Goal: Transaction & Acquisition: Purchase product/service

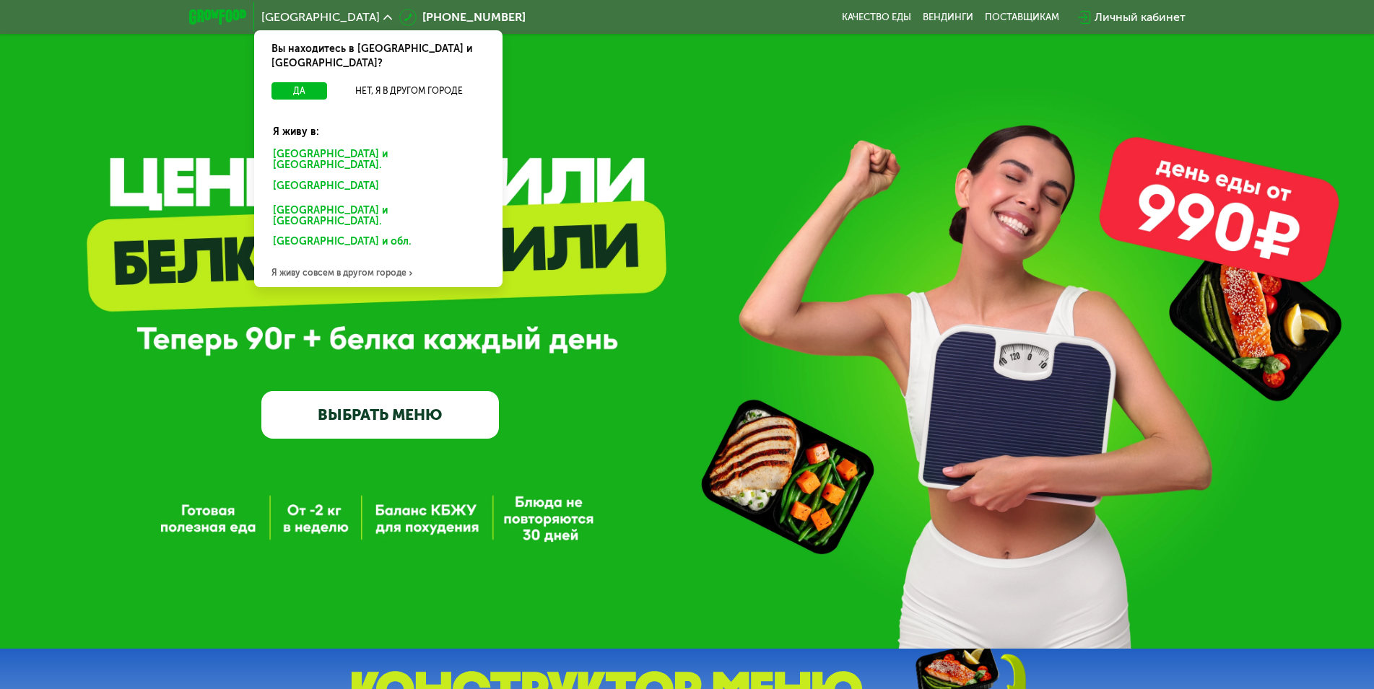
click at [343, 177] on div "Санкт-Петербурге и обл." at bounding box center [375, 188] width 225 height 23
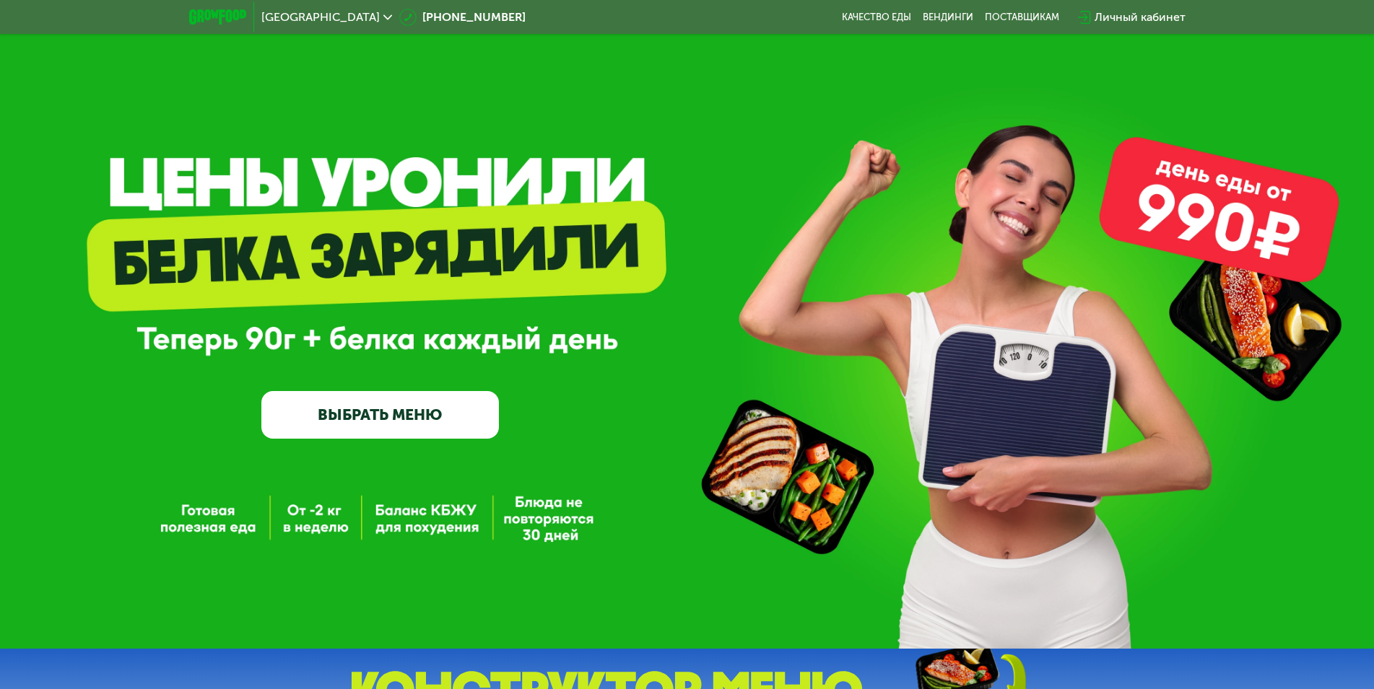
click at [326, 411] on link "ВЫБРАТЬ МЕНЮ" at bounding box center [379, 415] width 237 height 48
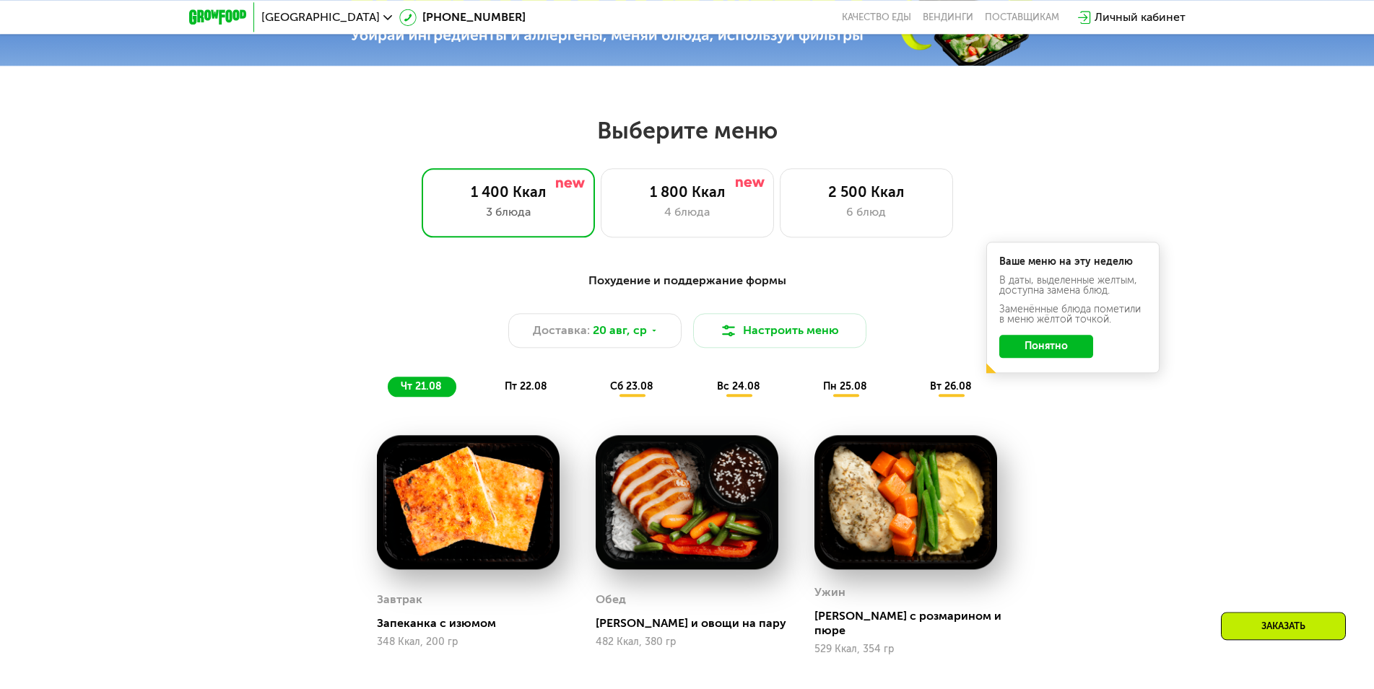
scroll to position [632, 0]
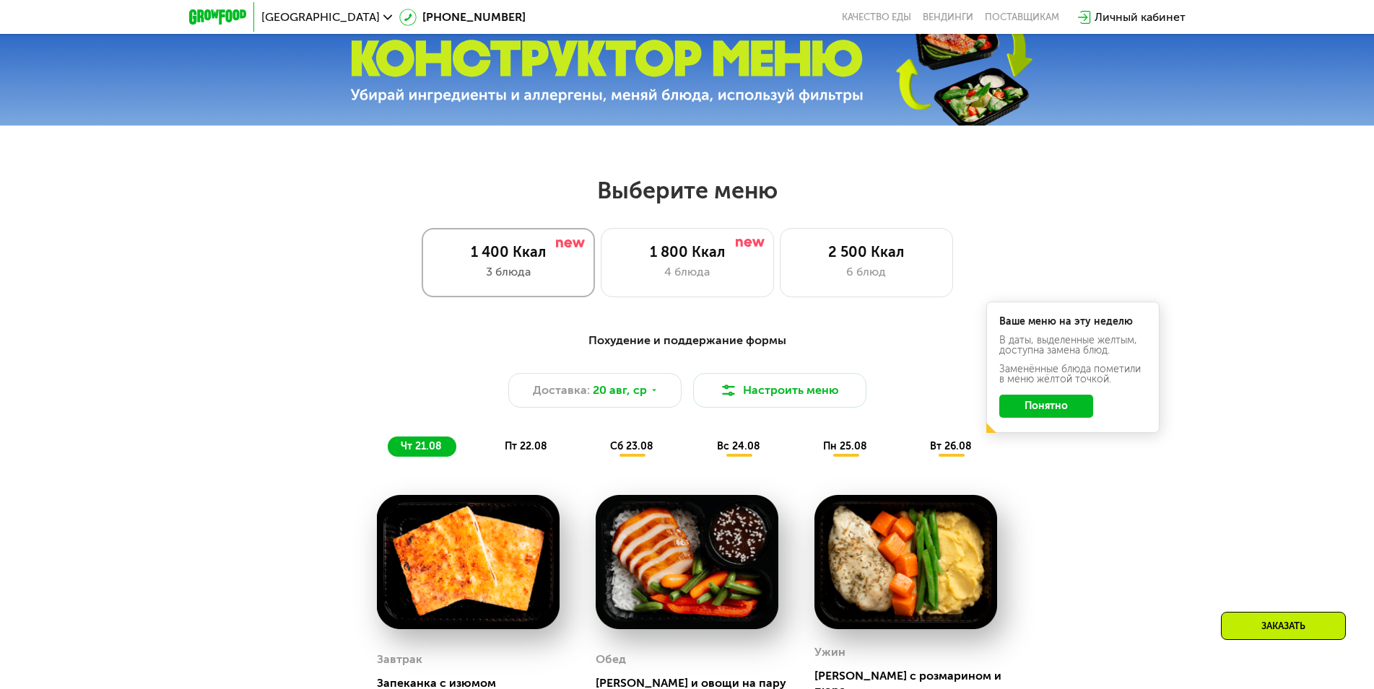
click at [494, 266] on div "1 400 Ккал 3 блюда" at bounding box center [508, 262] width 173 height 69
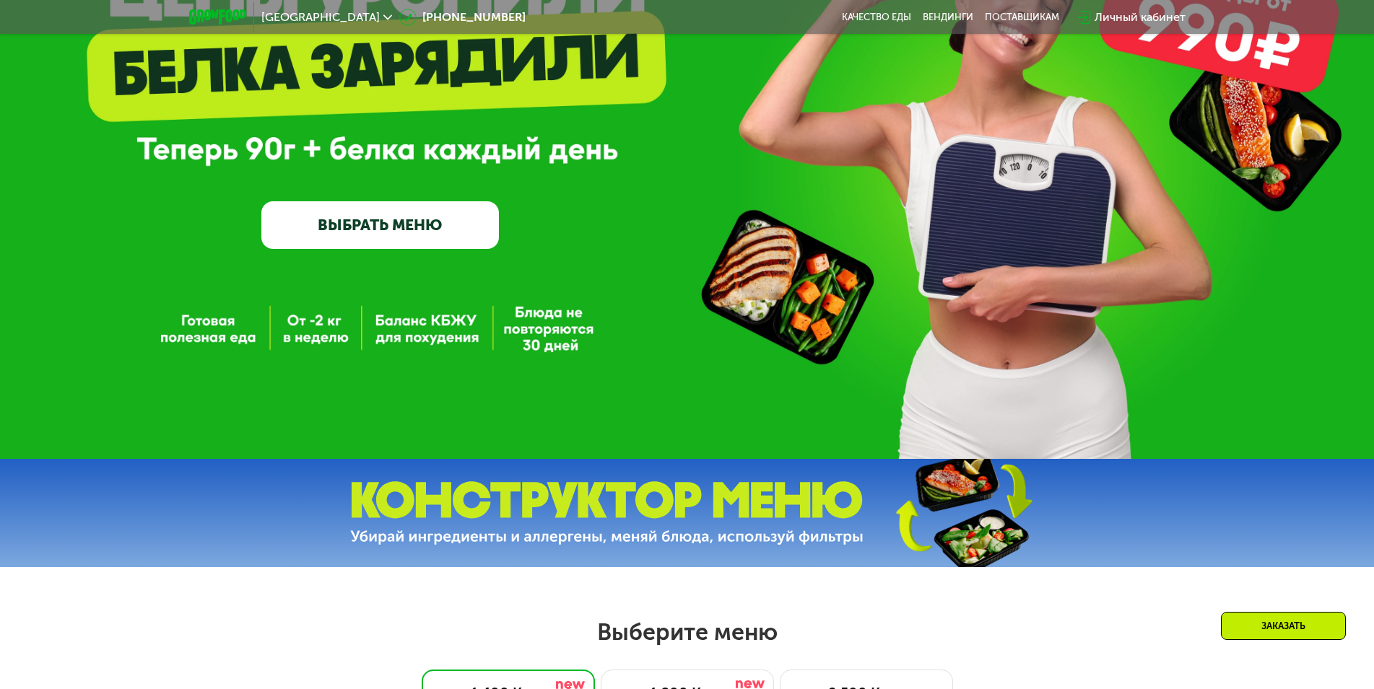
click at [359, 218] on link "ВЫБРАТЬ МЕНЮ" at bounding box center [379, 225] width 237 height 48
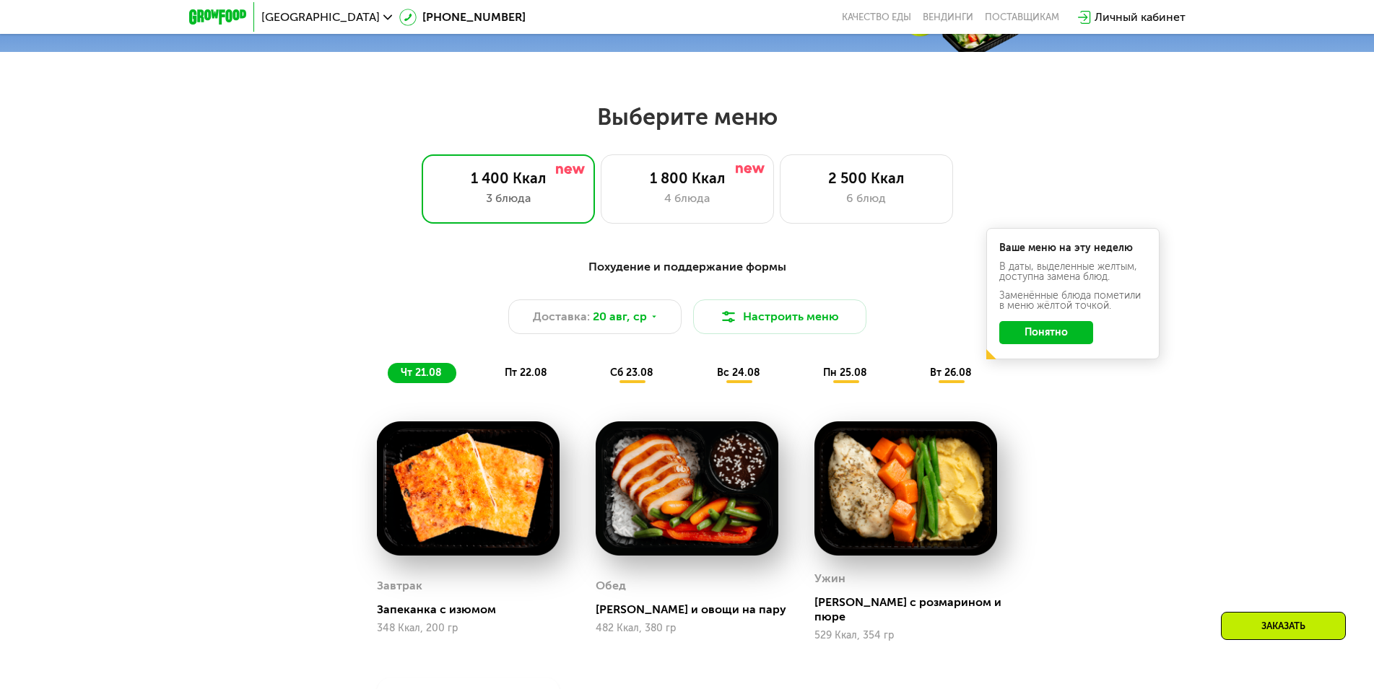
scroll to position [411, 0]
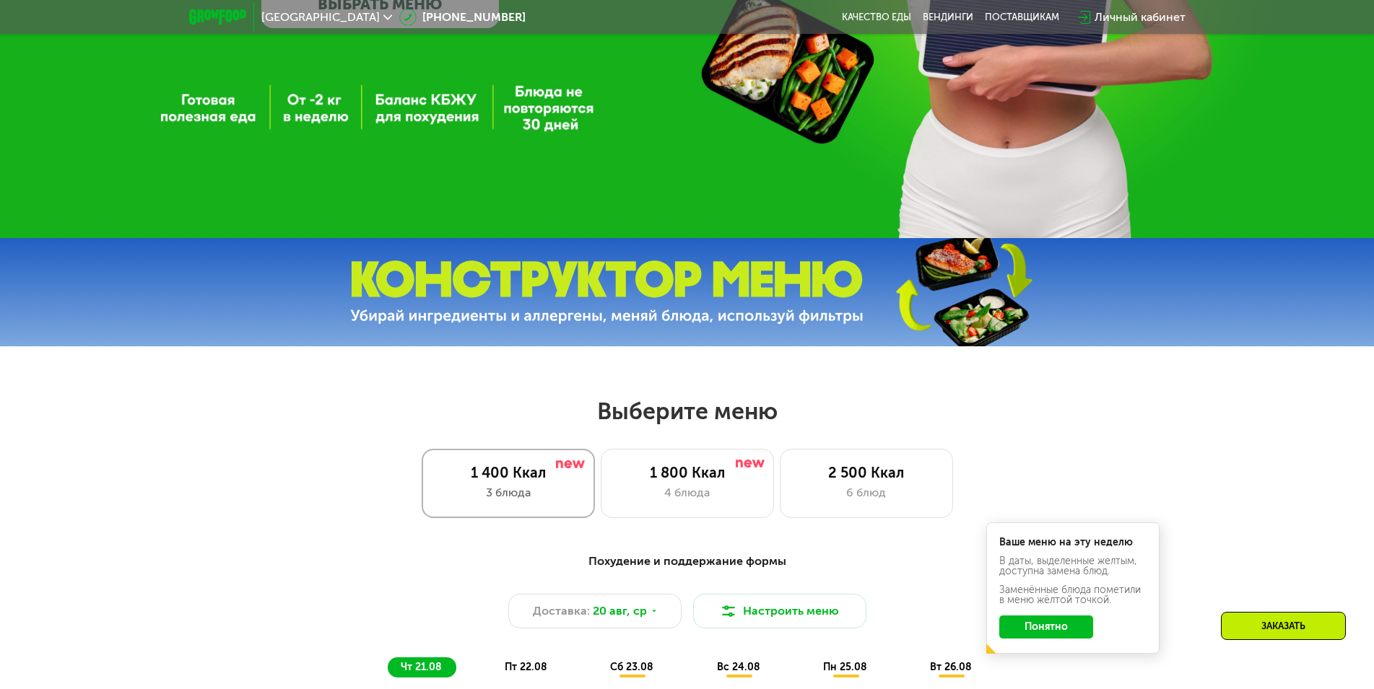
click at [505, 491] on div "3 блюда" at bounding box center [508, 492] width 143 height 17
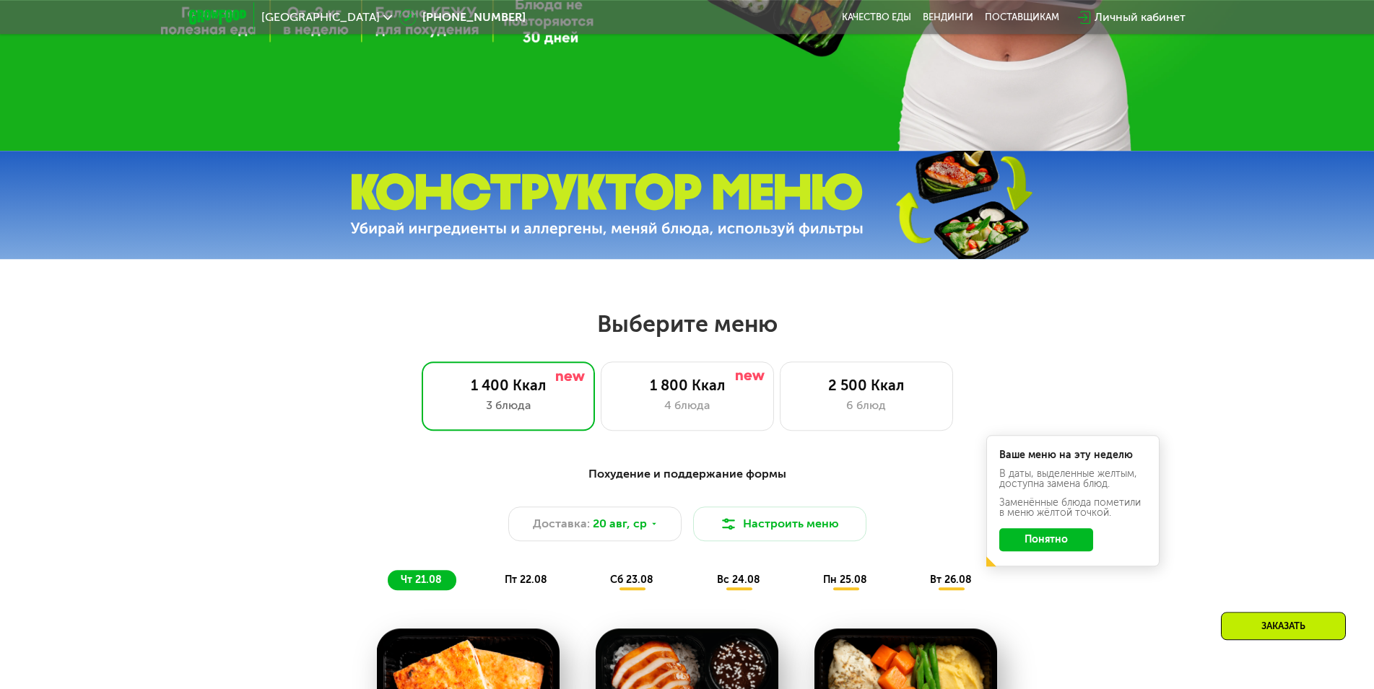
scroll to position [558, 0]
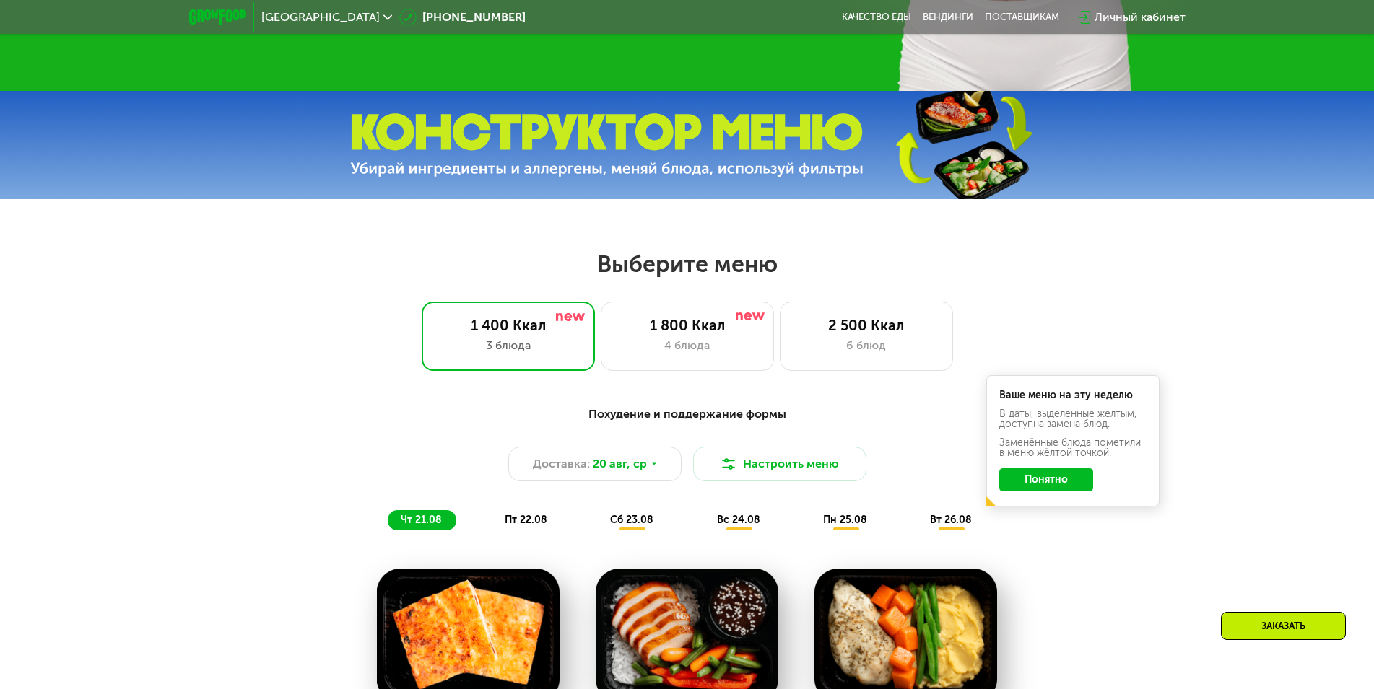
click at [689, 419] on div "Похудение и поддержание формы" at bounding box center [687, 415] width 855 height 18
click at [1060, 484] on button "Понятно" at bounding box center [1046, 479] width 94 height 23
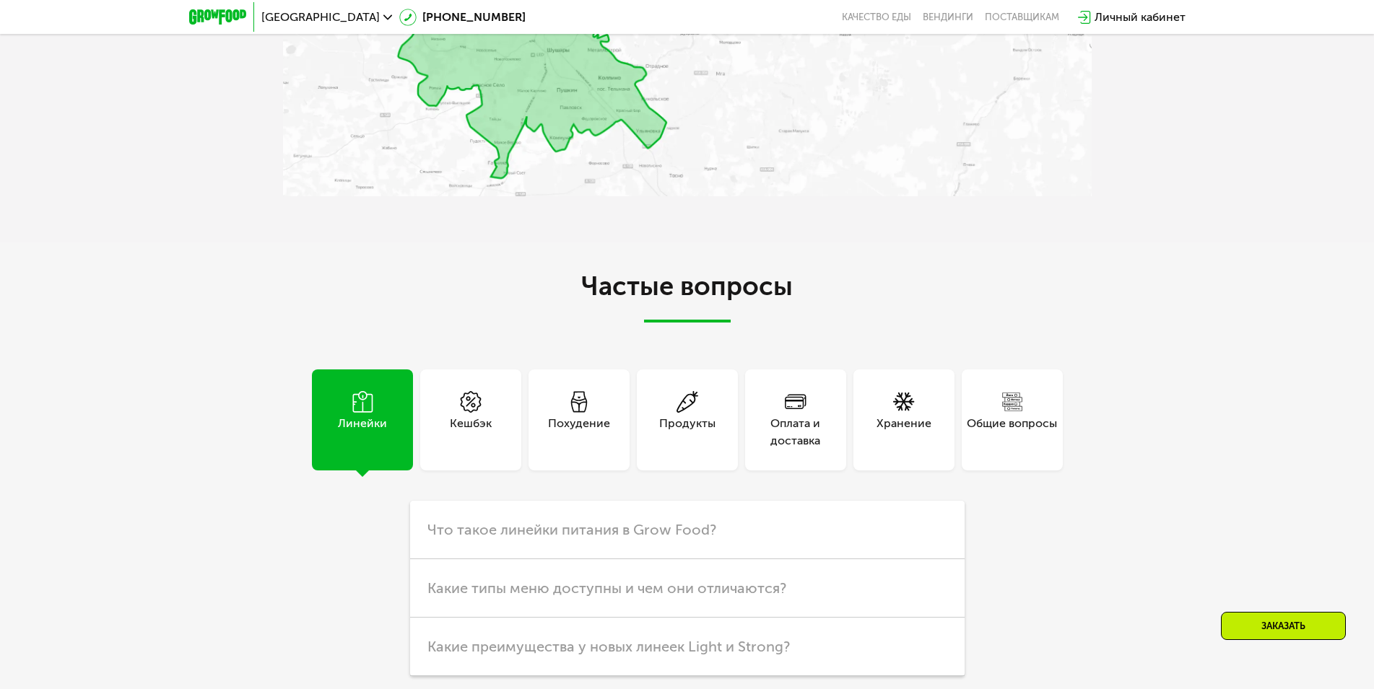
scroll to position [3871, 0]
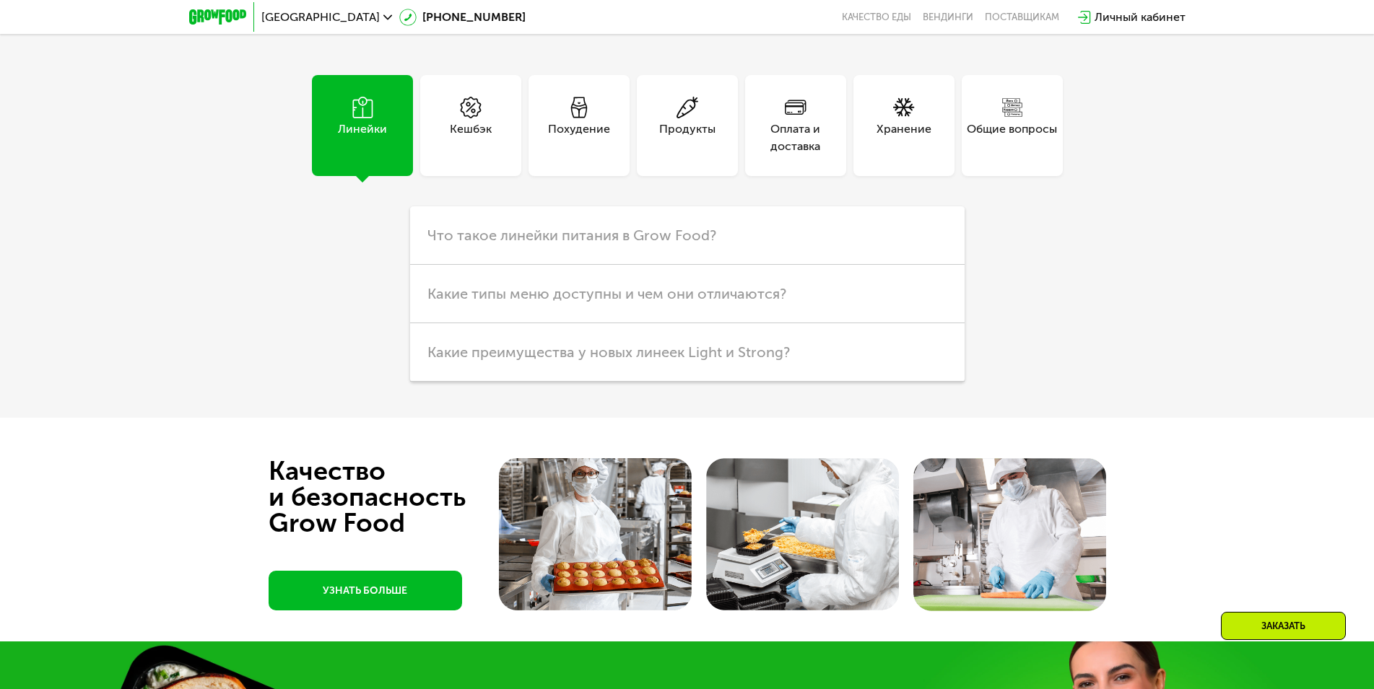
click at [575, 121] on div "Похудение" at bounding box center [579, 138] width 62 height 35
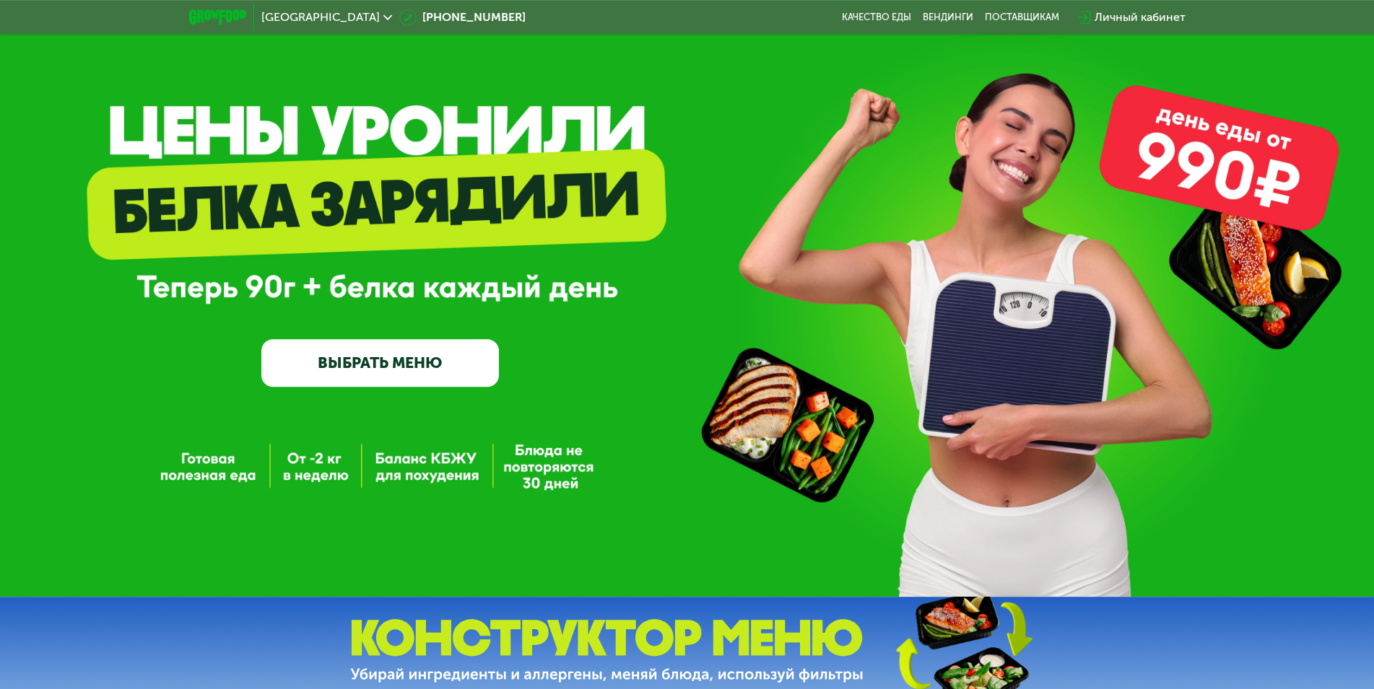
scroll to position [4, 0]
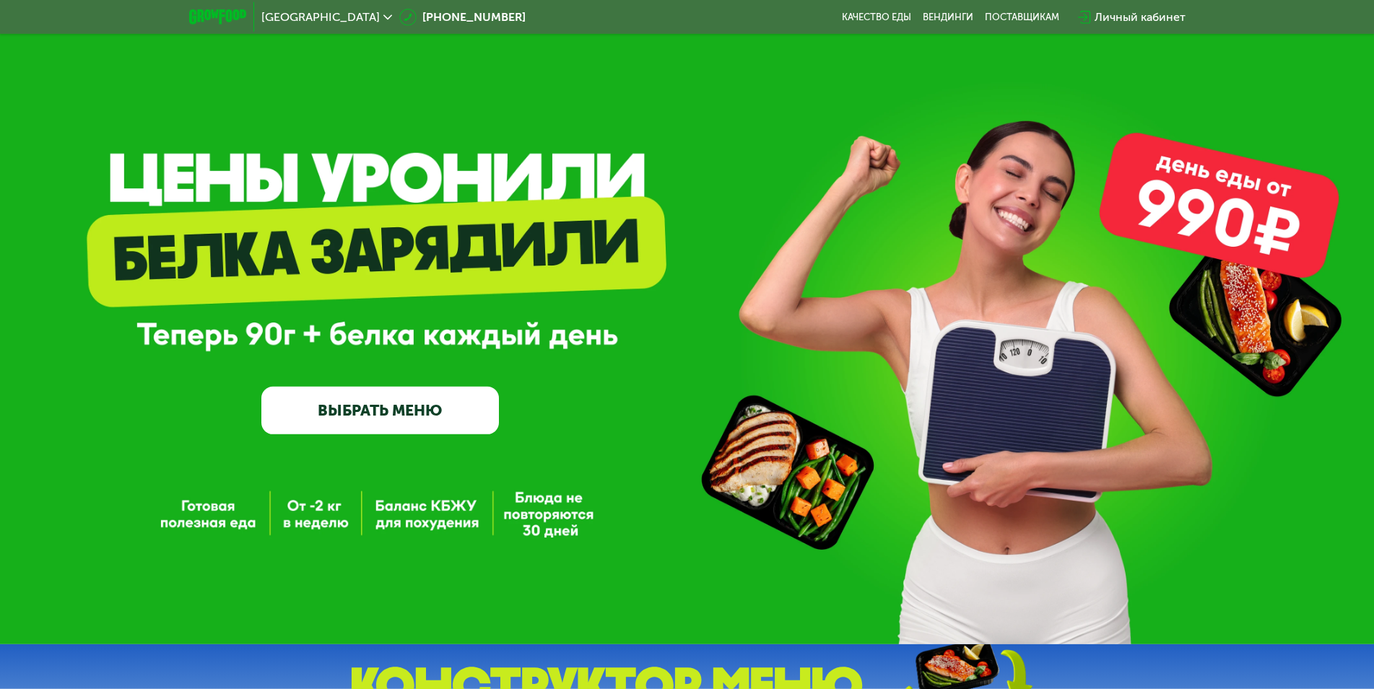
click at [307, 514] on div "GrowFood — доставка правильного питания ВЫБРАТЬ МЕНЮ" at bounding box center [687, 320] width 1374 height 649
click at [422, 507] on div "GrowFood — доставка правильного питания ВЫБРАТЬ МЕНЮ" at bounding box center [687, 320] width 1374 height 649
click at [419, 422] on link "ВЫБРАТЬ МЕНЮ" at bounding box center [379, 411] width 237 height 48
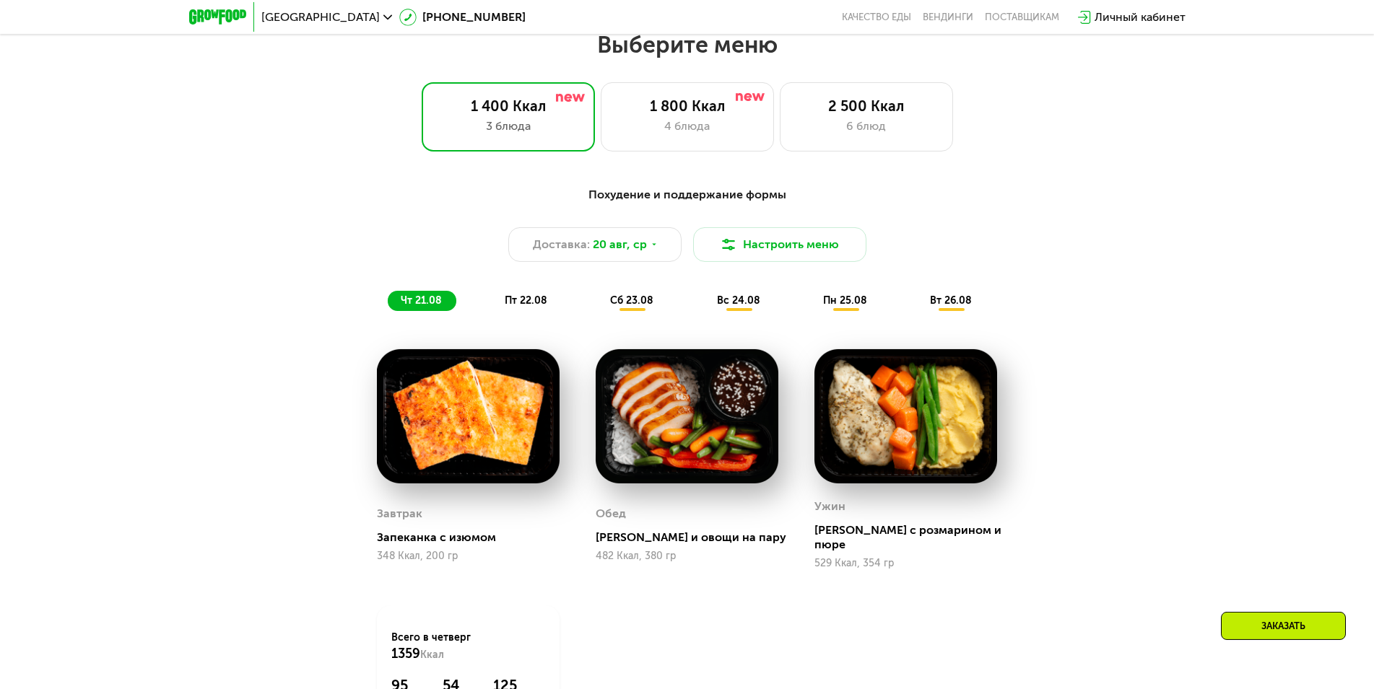
scroll to position [779, 0]
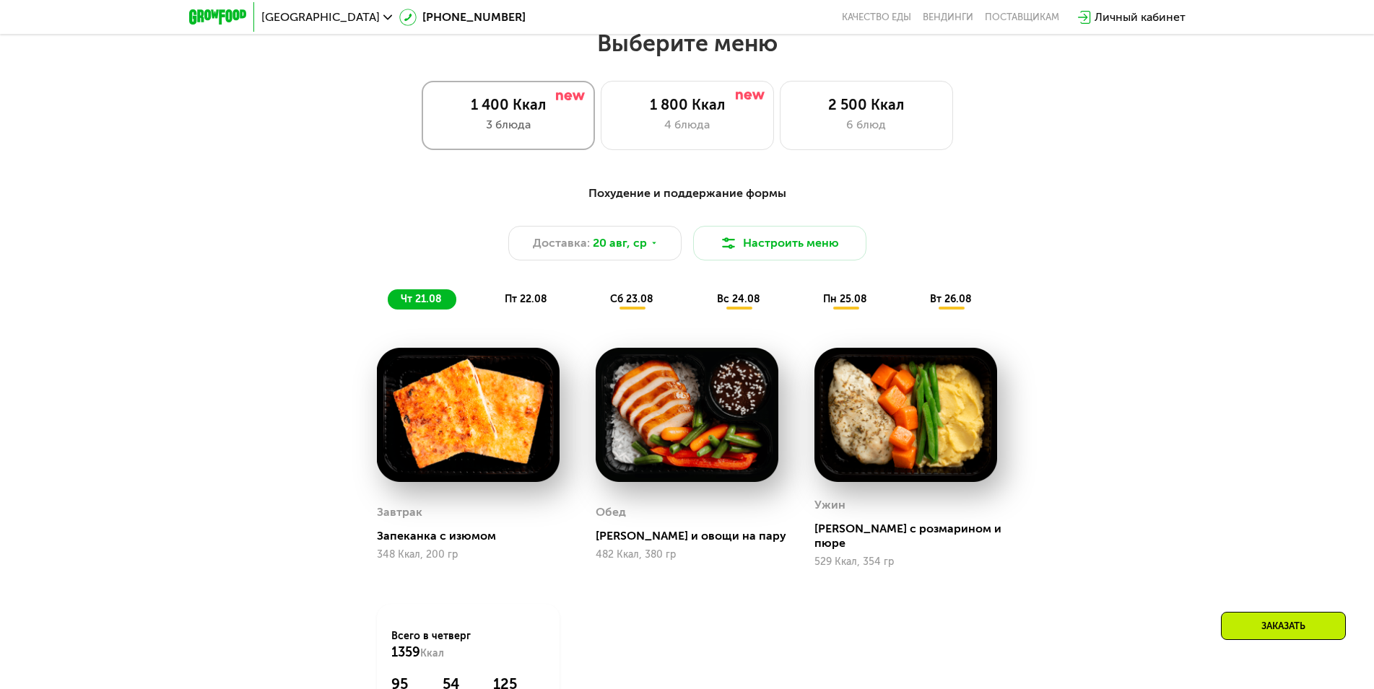
click at [504, 107] on div "1 400 Ккал" at bounding box center [508, 104] width 143 height 17
click at [661, 113] on div "1 800 Ккал" at bounding box center [687, 104] width 143 height 17
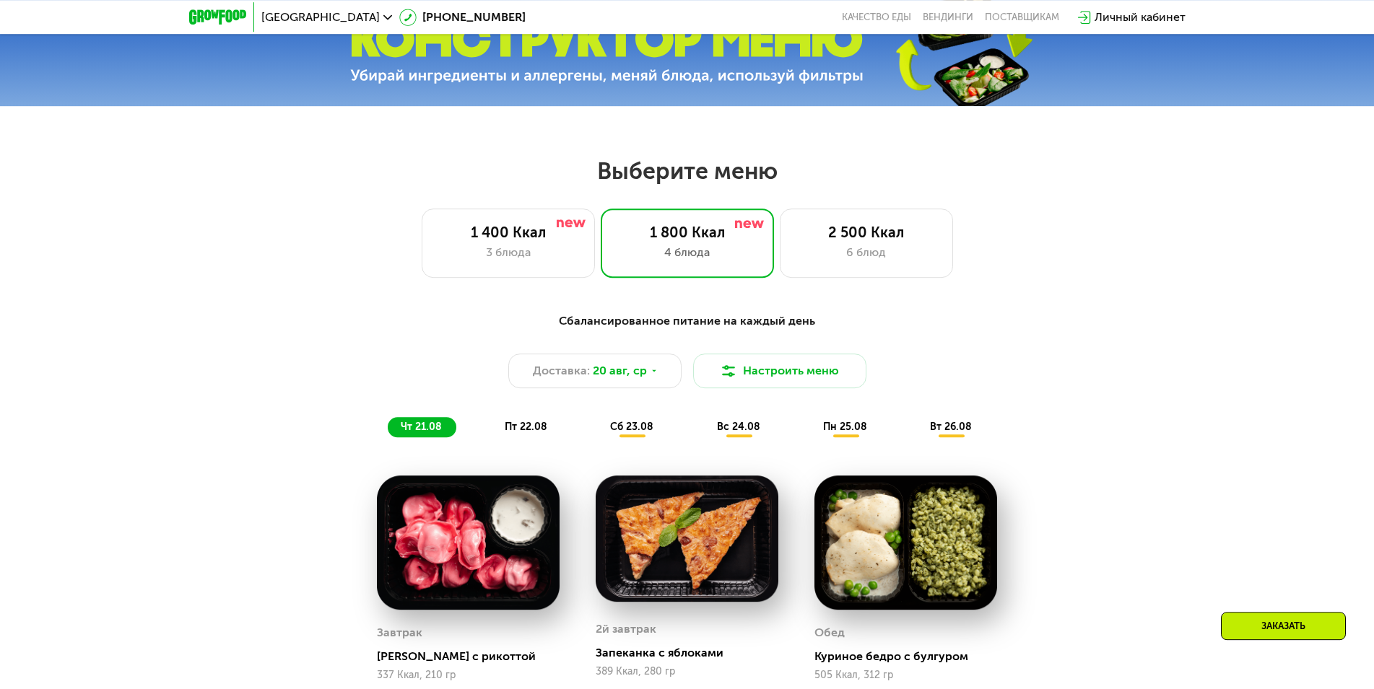
scroll to position [484, 0]
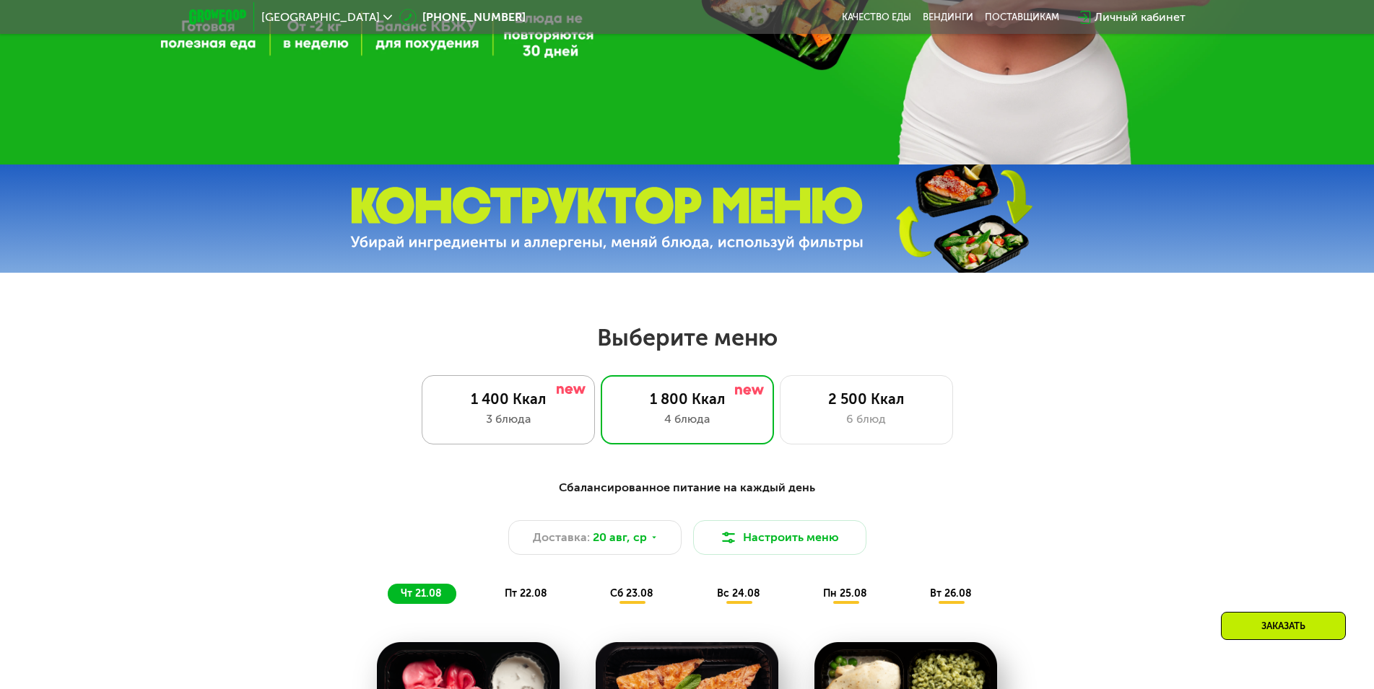
click at [507, 424] on div "3 блюда" at bounding box center [508, 419] width 143 height 17
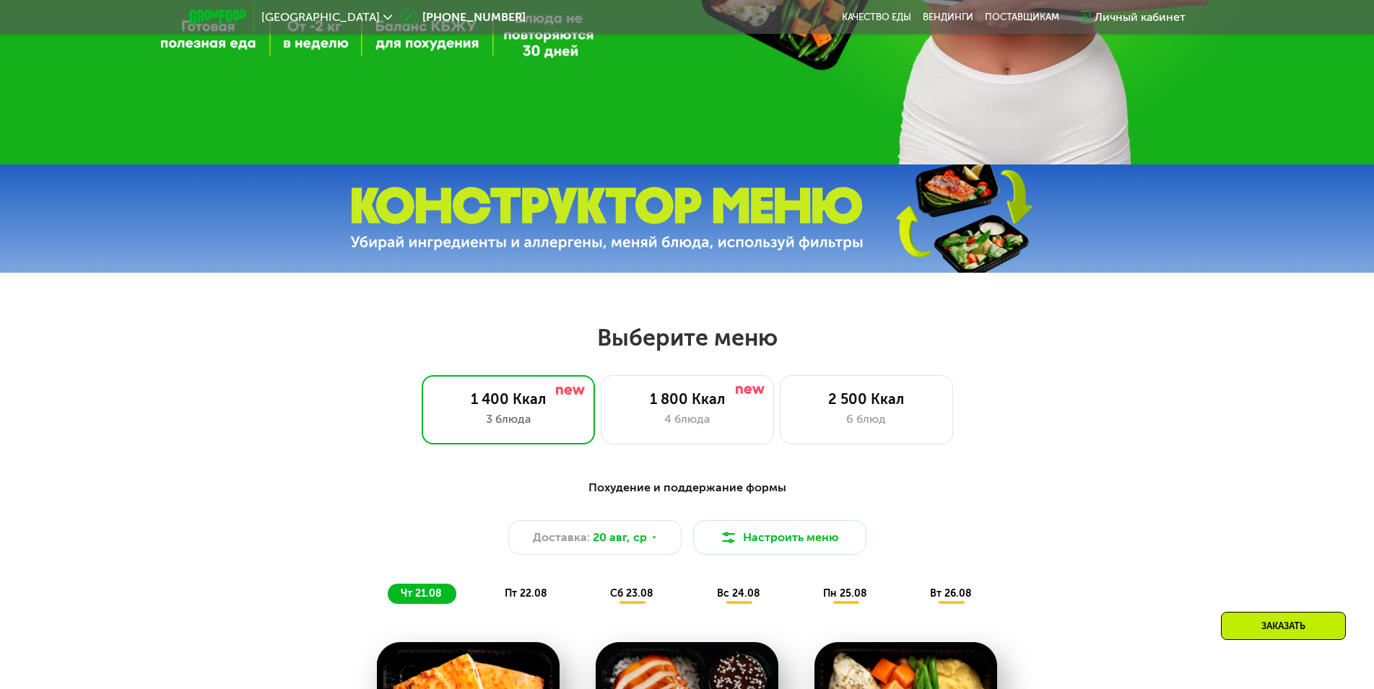
click at [528, 246] on img at bounding box center [606, 219] width 513 height 64
click at [782, 533] on button "Настроить меню" at bounding box center [779, 537] width 173 height 35
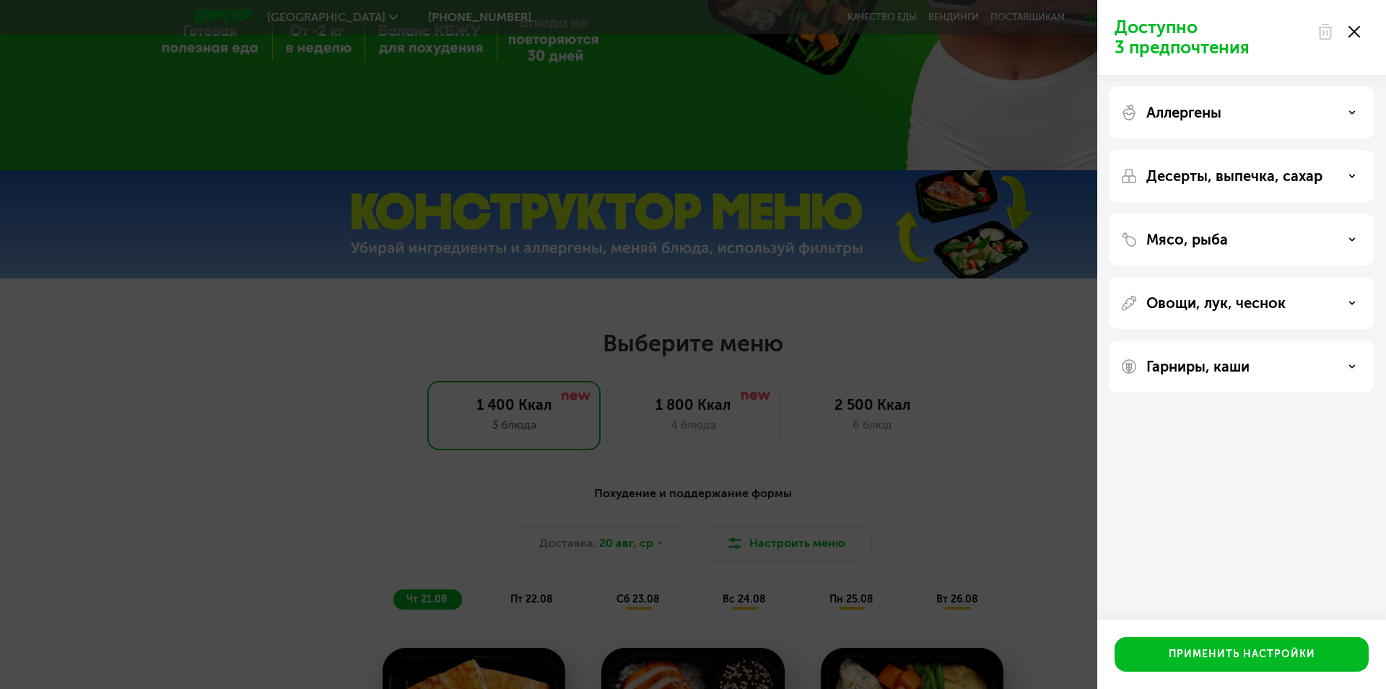
click at [1351, 28] on use at bounding box center [1354, 32] width 12 height 12
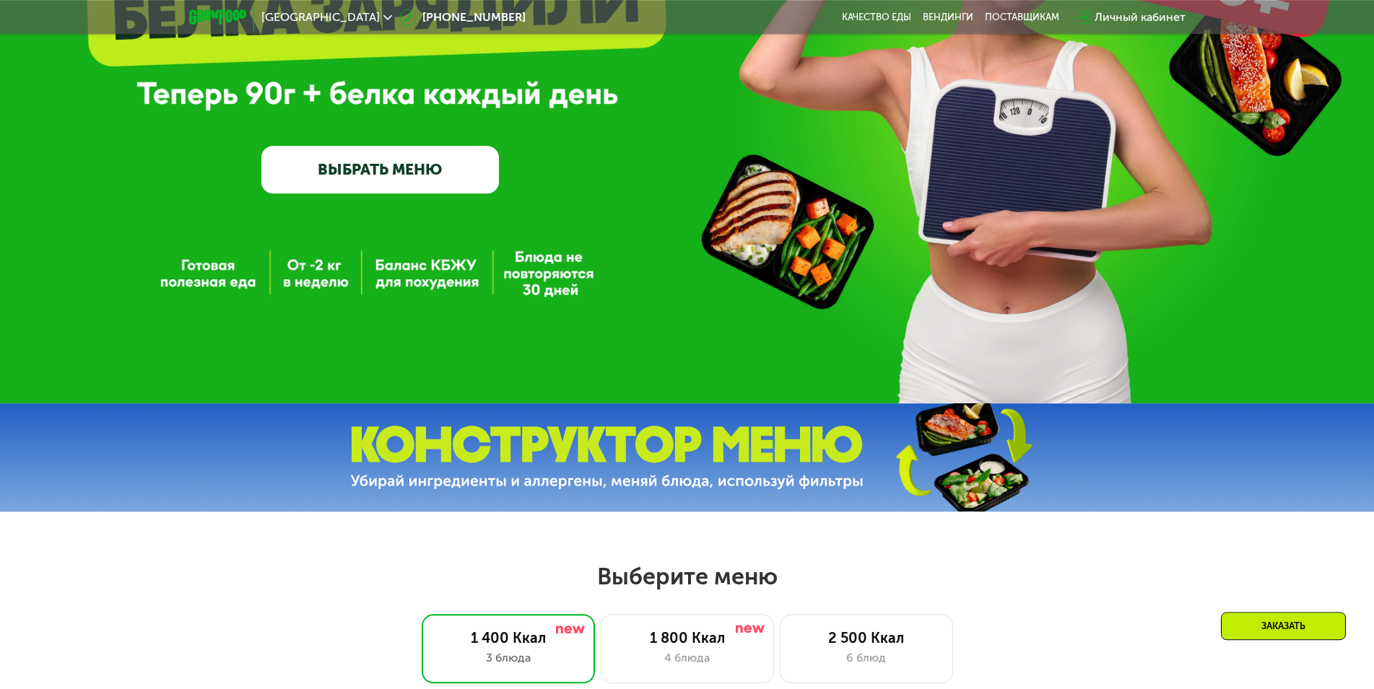
scroll to position [190, 0]
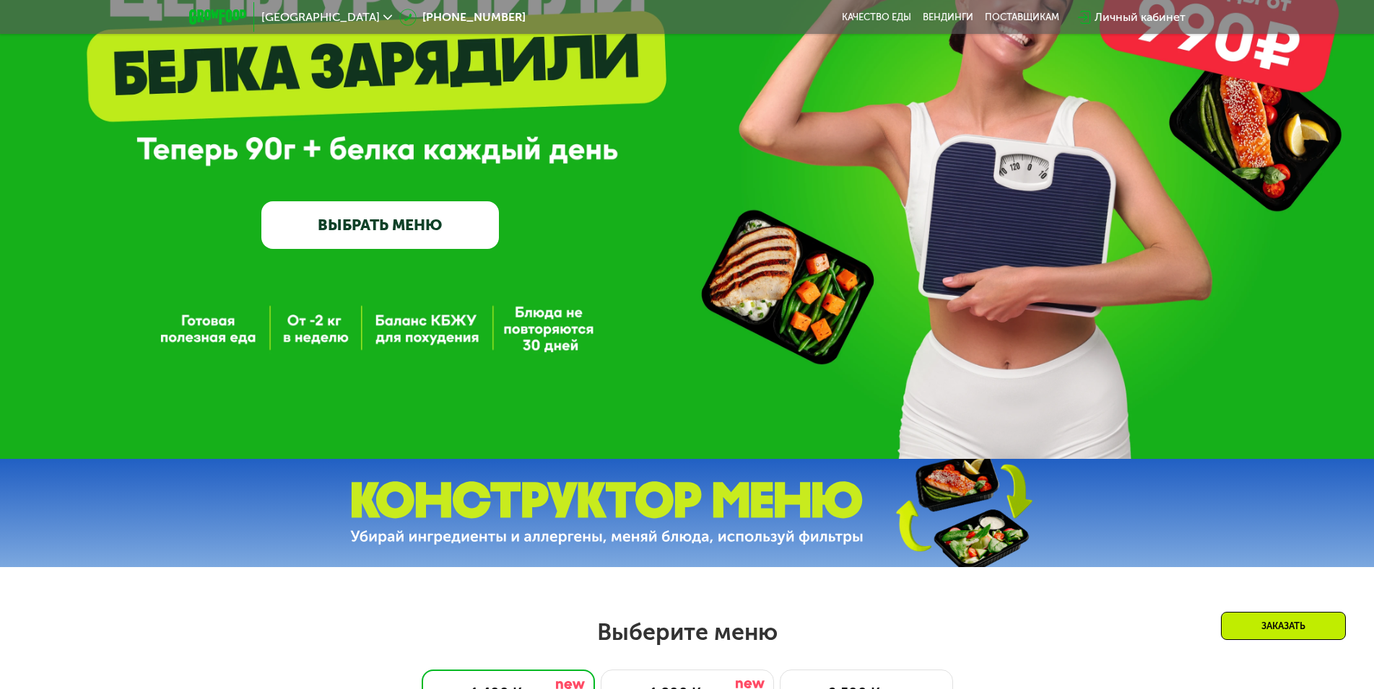
click at [195, 331] on div "GrowFood — доставка правильного питания ВЫБРАТЬ МЕНЮ" at bounding box center [687, 134] width 1374 height 649
click at [315, 331] on div "GrowFood — доставка правильного питания ВЫБРАТЬ МЕНЮ" at bounding box center [687, 134] width 1374 height 649
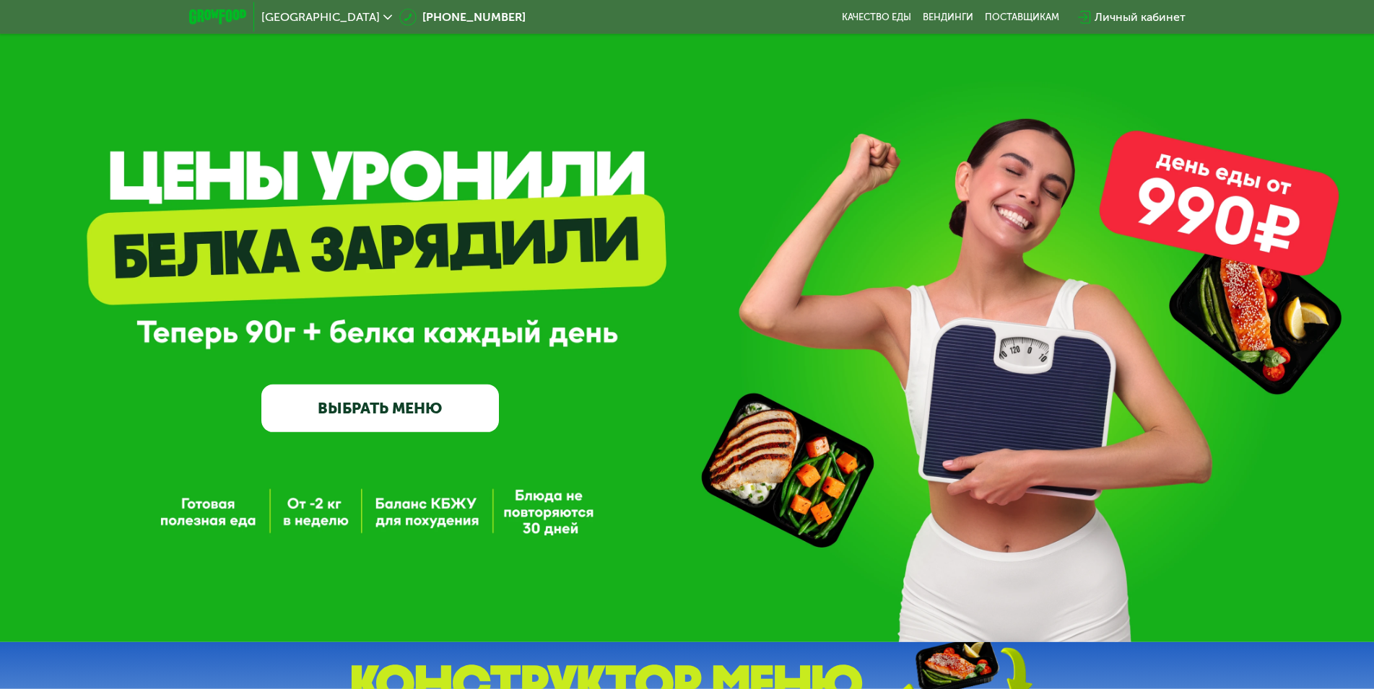
scroll to position [0, 0]
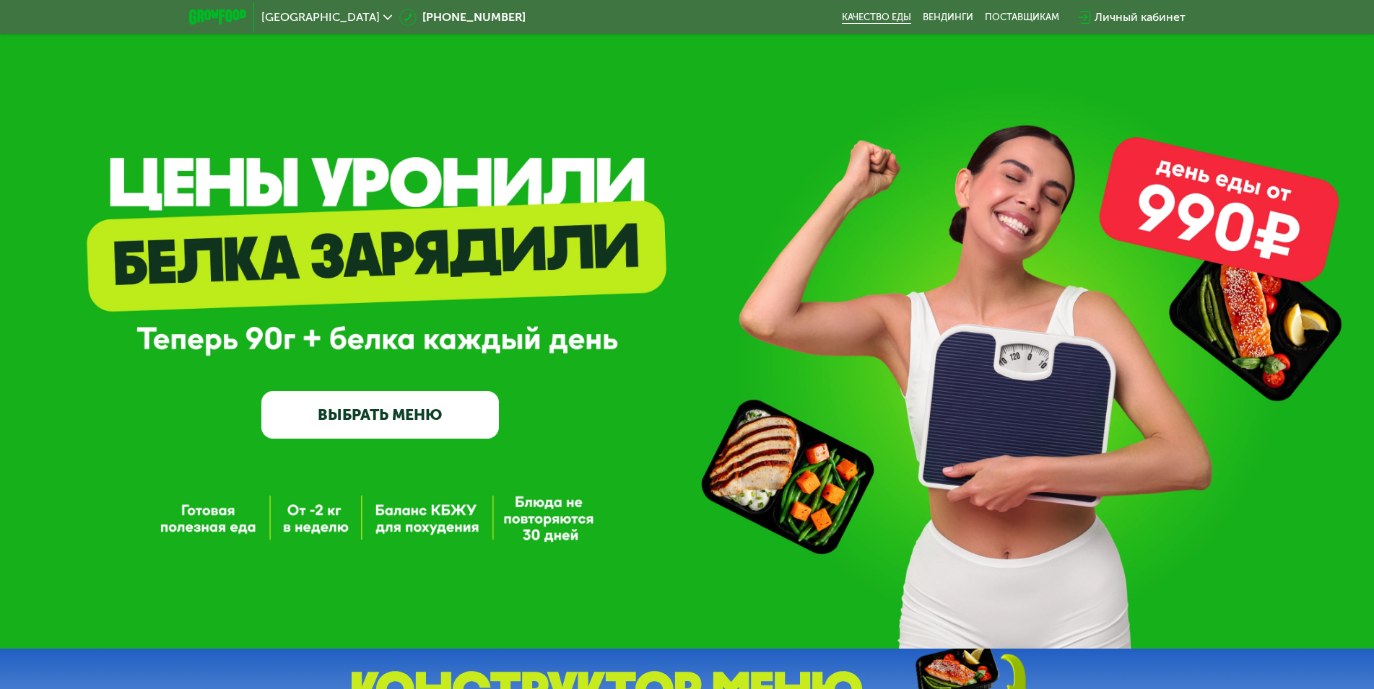
click at [879, 17] on link "Качество еды" at bounding box center [876, 18] width 69 height 12
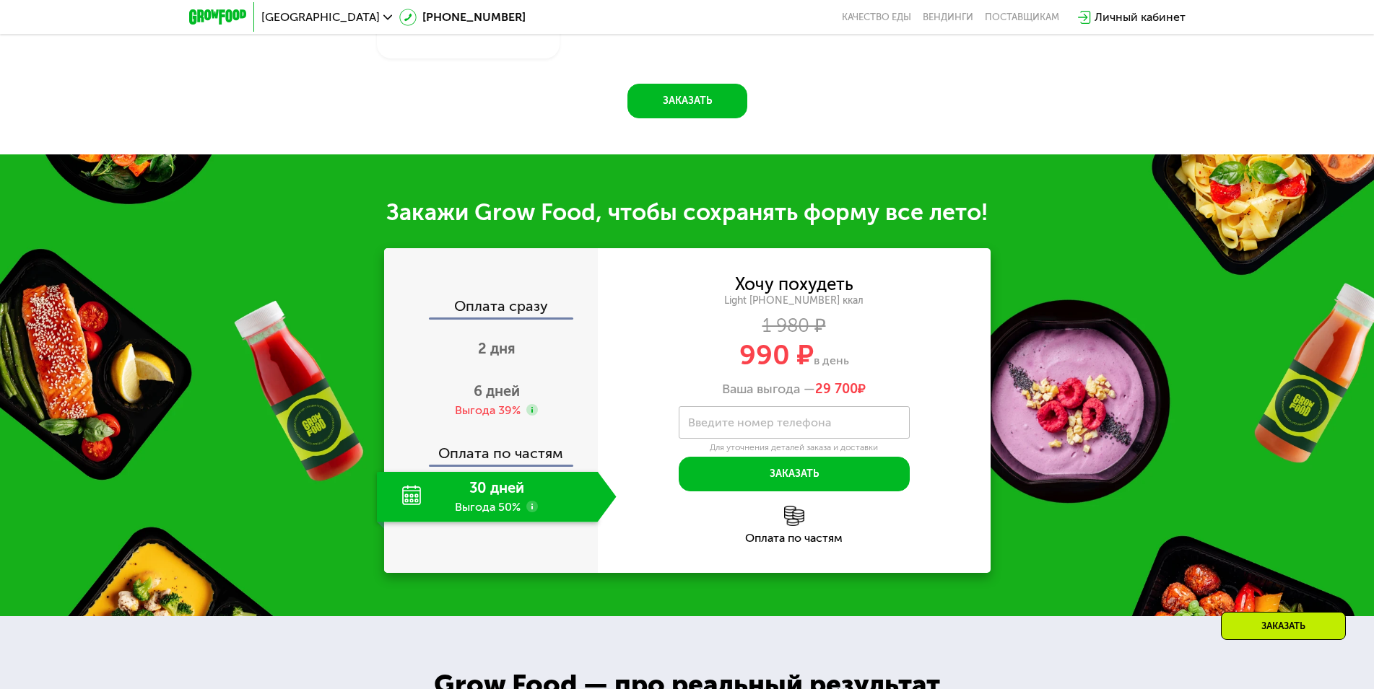
scroll to position [1473, 0]
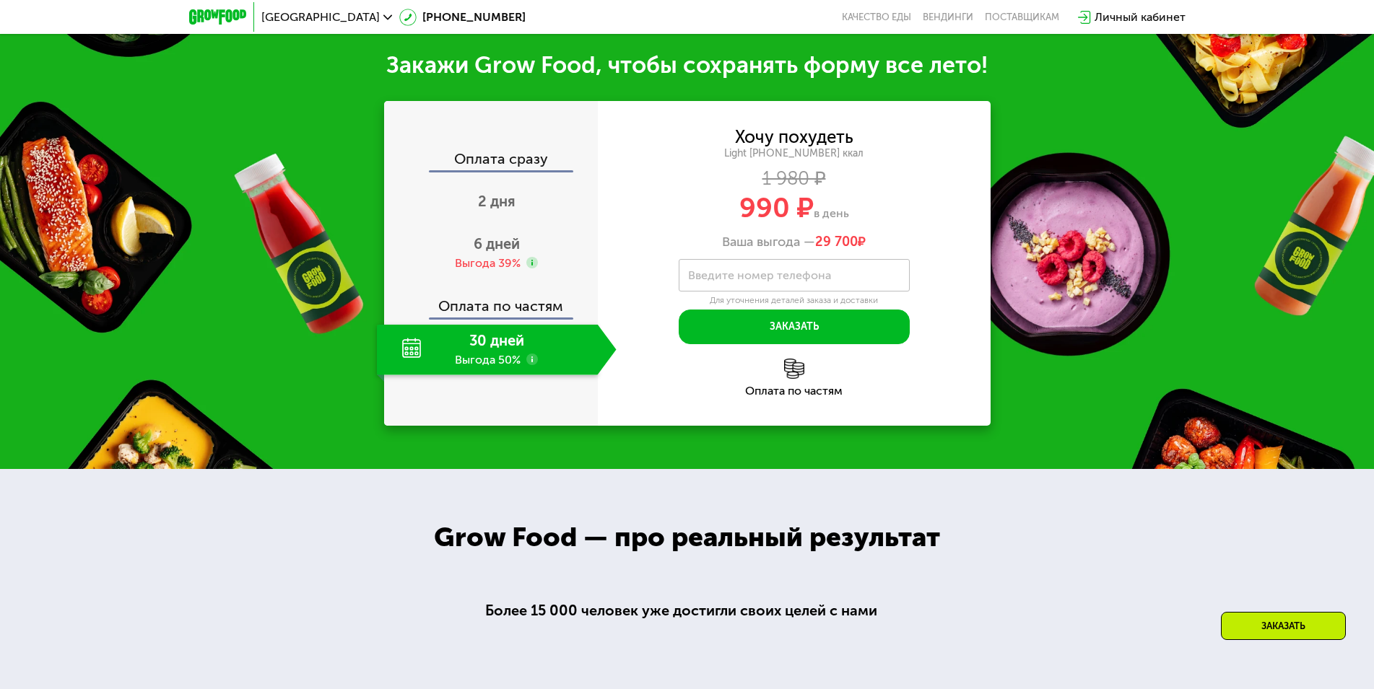
click at [471, 375] on div "30 дней Выгода 50%" at bounding box center [487, 350] width 221 height 51
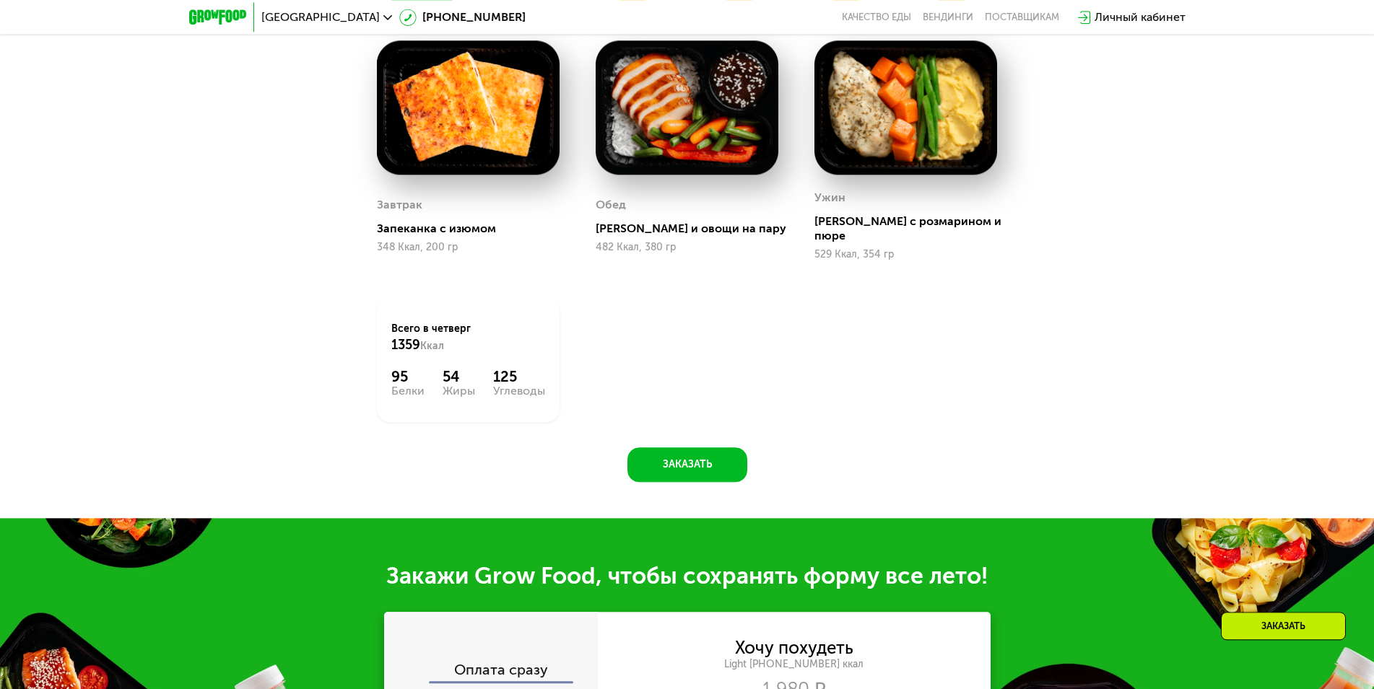
scroll to position [1031, 0]
